Goal: Use online tool/utility: Utilize a website feature to perform a specific function

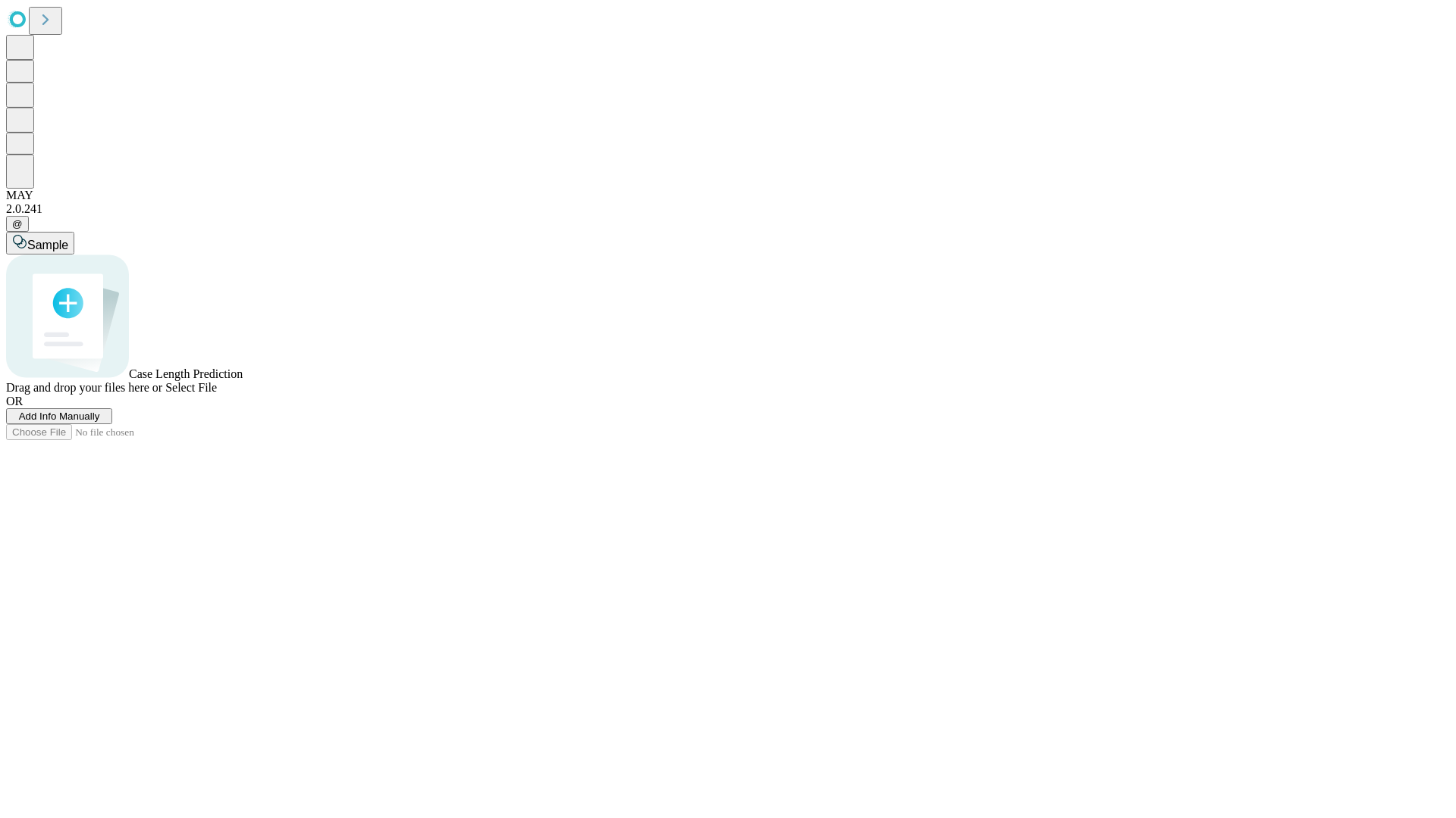
click at [100, 422] on span "Add Info Manually" at bounding box center [60, 416] width 81 height 11
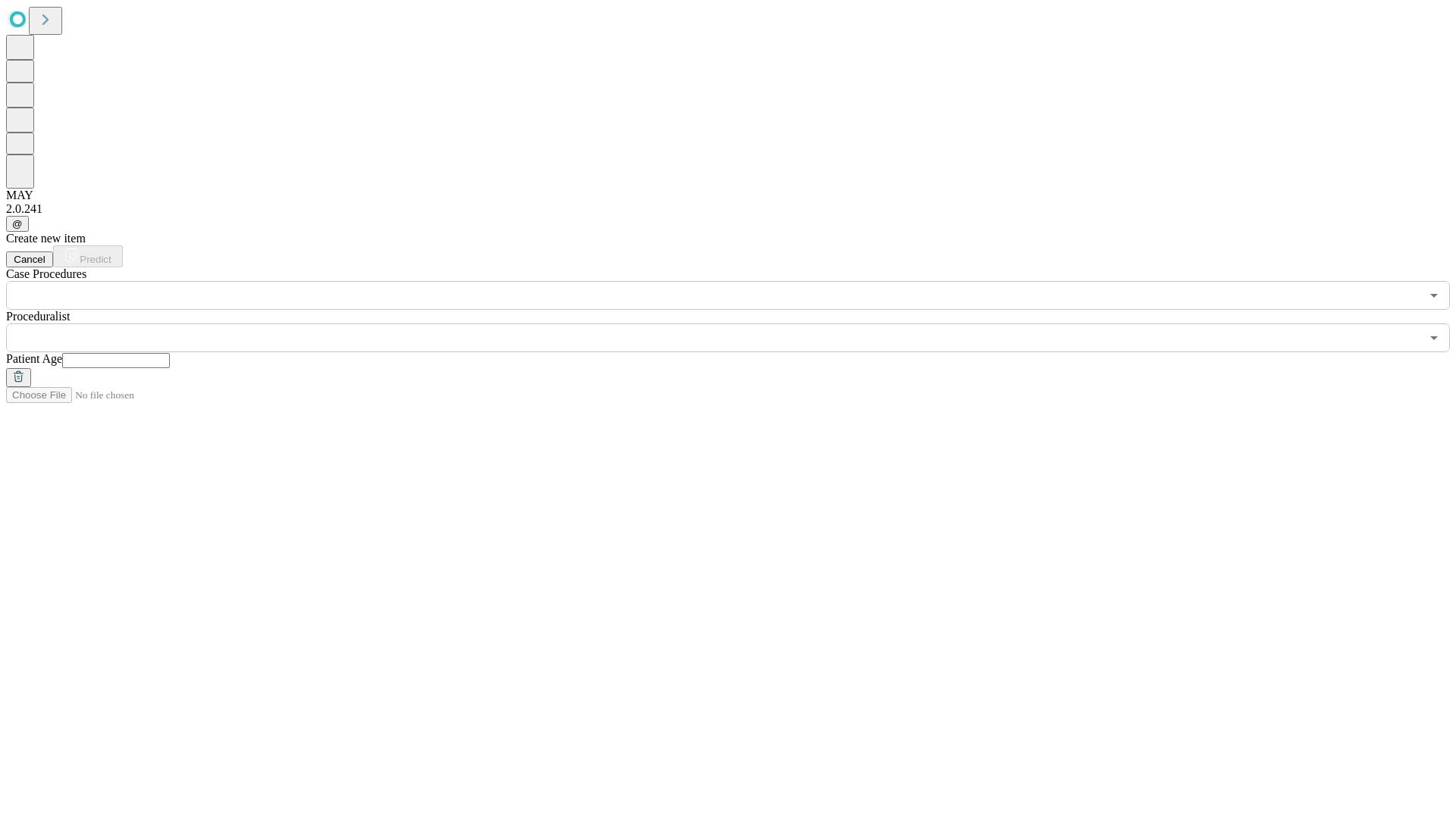
click at [170, 353] on input "text" at bounding box center [116, 360] width 107 height 16
type input "*"
click at [739, 324] on input "text" at bounding box center [713, 337] width 1414 height 28
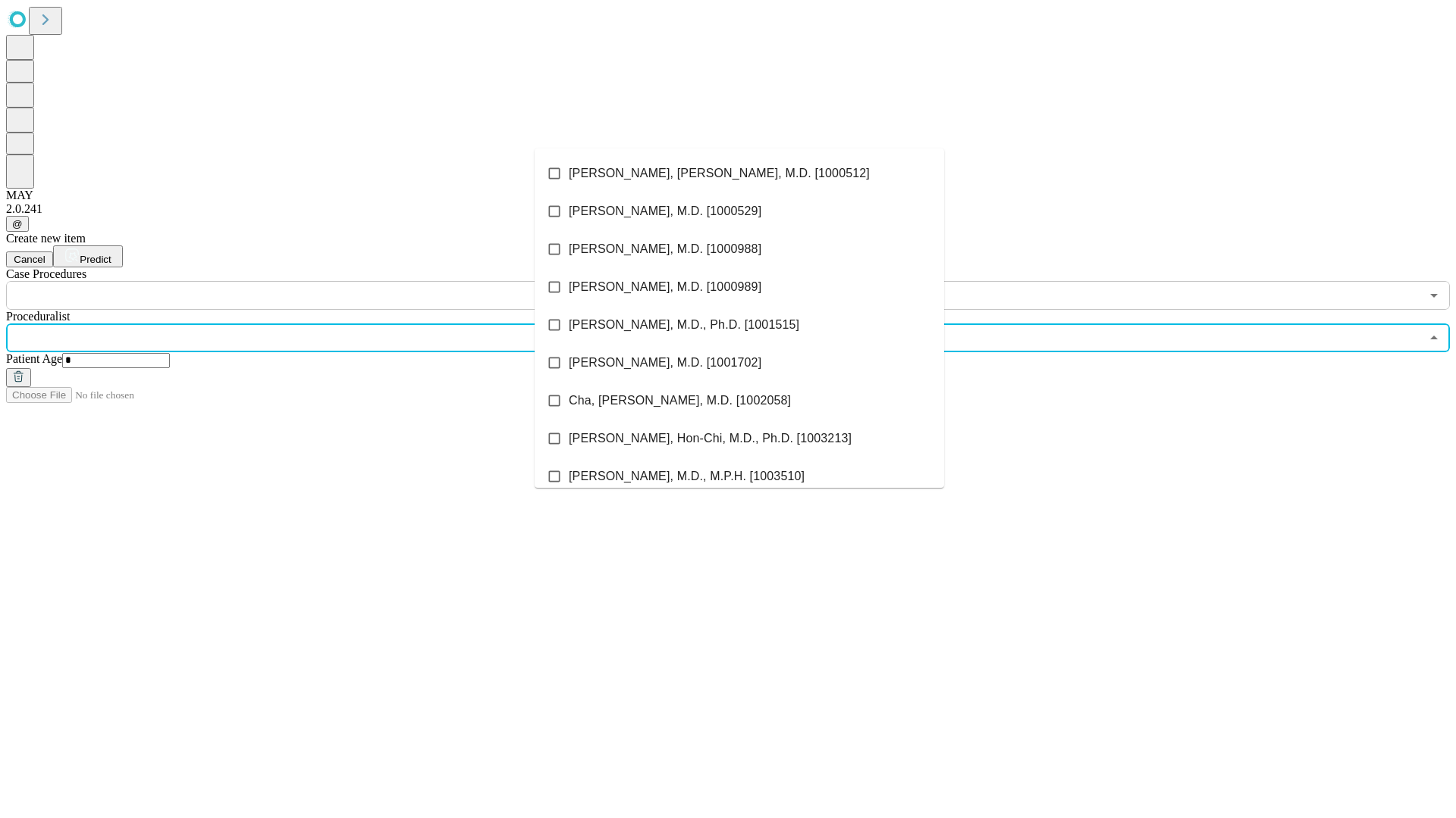
click at [739, 173] on li "[PERSON_NAME], [PERSON_NAME], M.D. [1000512]" at bounding box center [739, 173] width 409 height 38
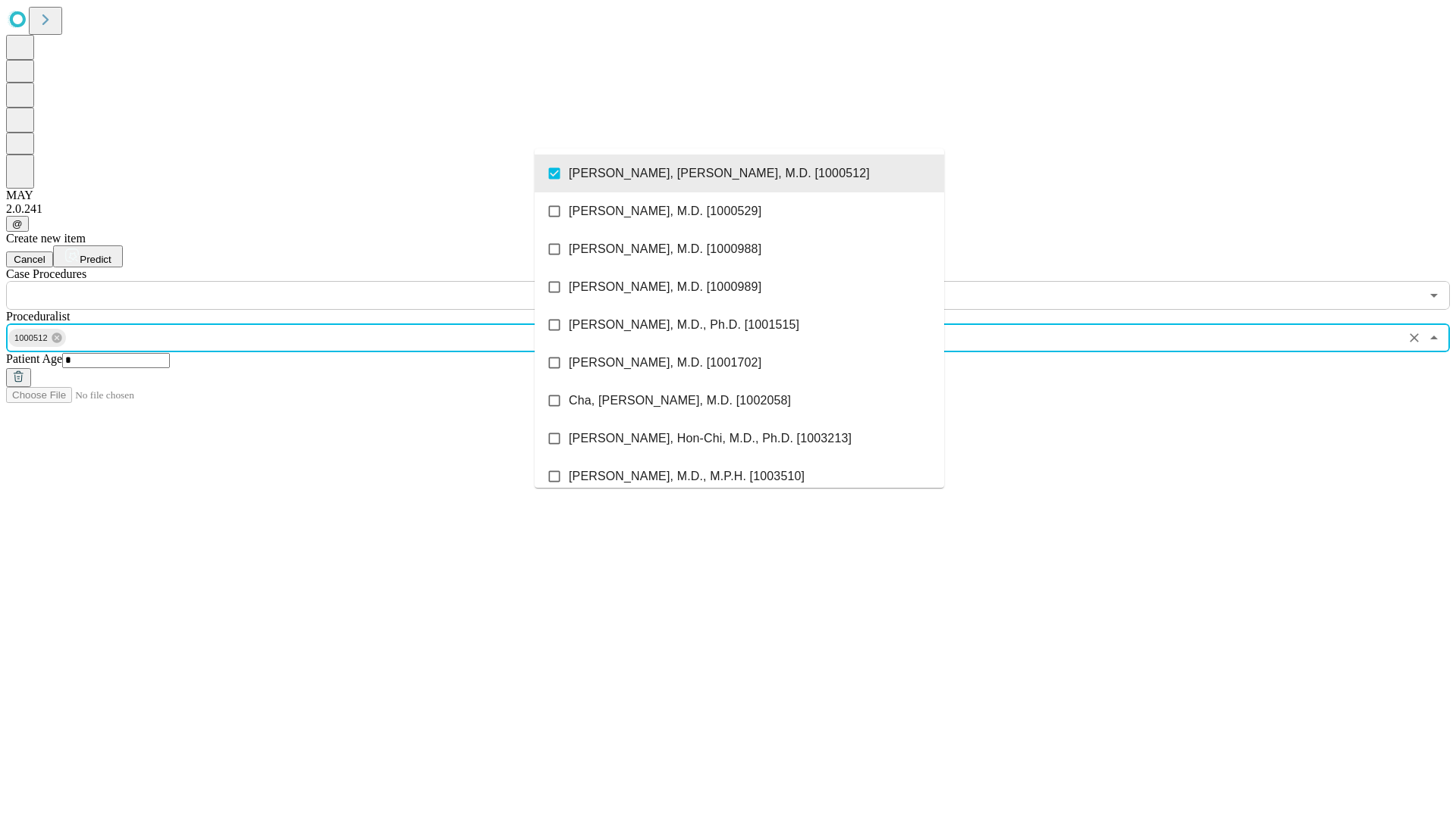
click at [318, 282] on input "text" at bounding box center [713, 295] width 1414 height 28
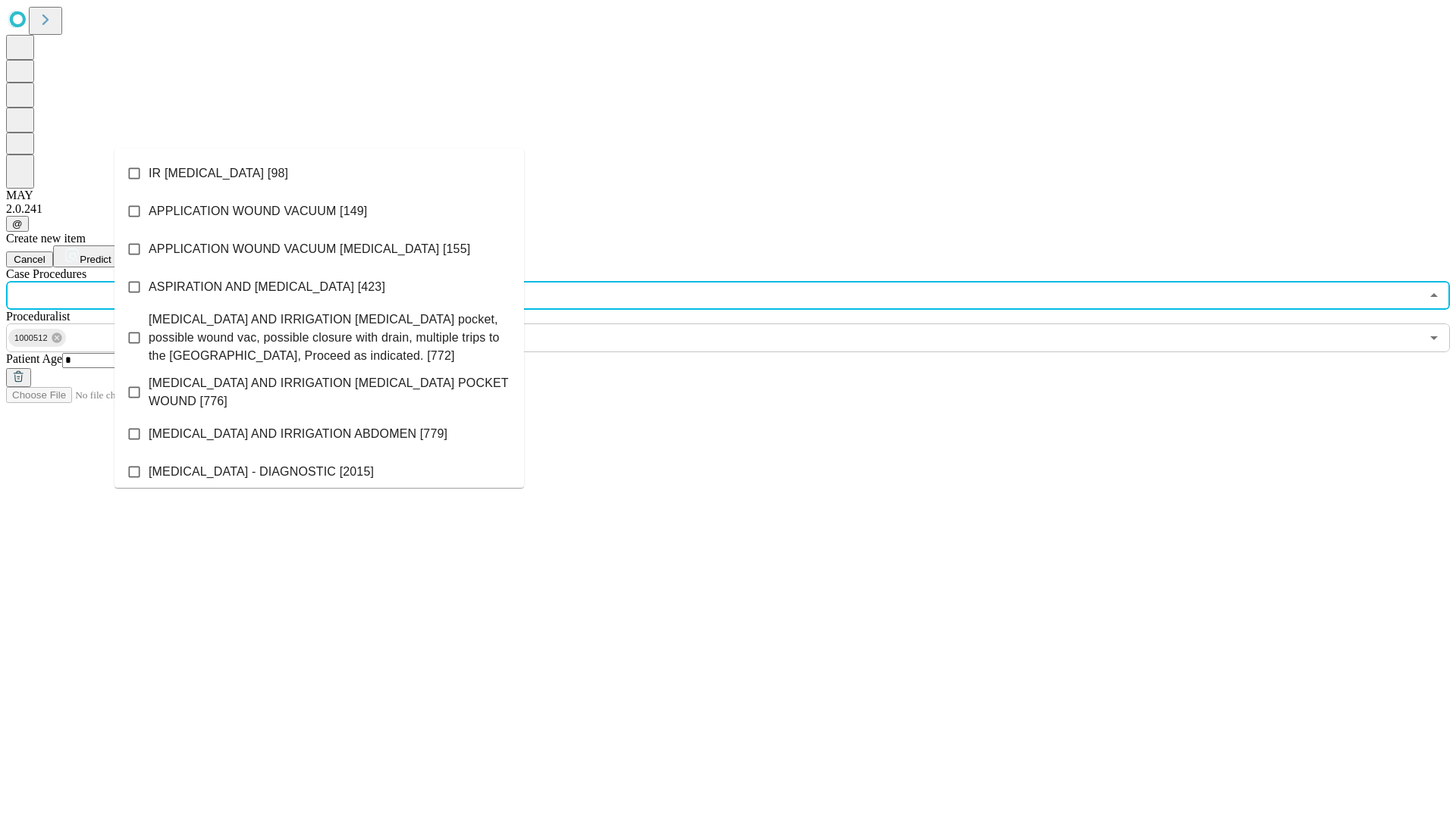
click at [319, 173] on li "IR [MEDICAL_DATA] [98]" at bounding box center [319, 173] width 409 height 38
click at [111, 254] on span "Predict" at bounding box center [95, 260] width 31 height 11
